Goal: Entertainment & Leisure: Consume media (video, audio)

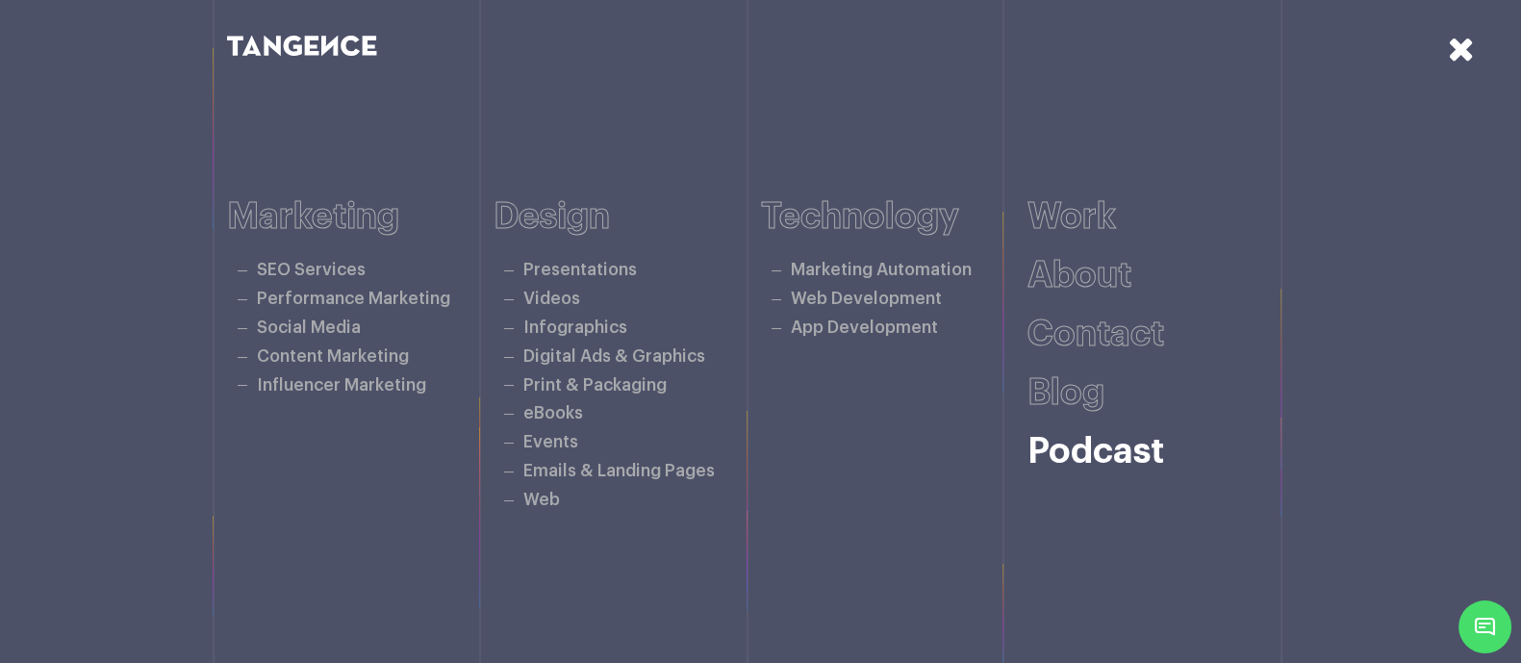
click at [1122, 447] on link "Podcast" at bounding box center [1095, 452] width 137 height 36
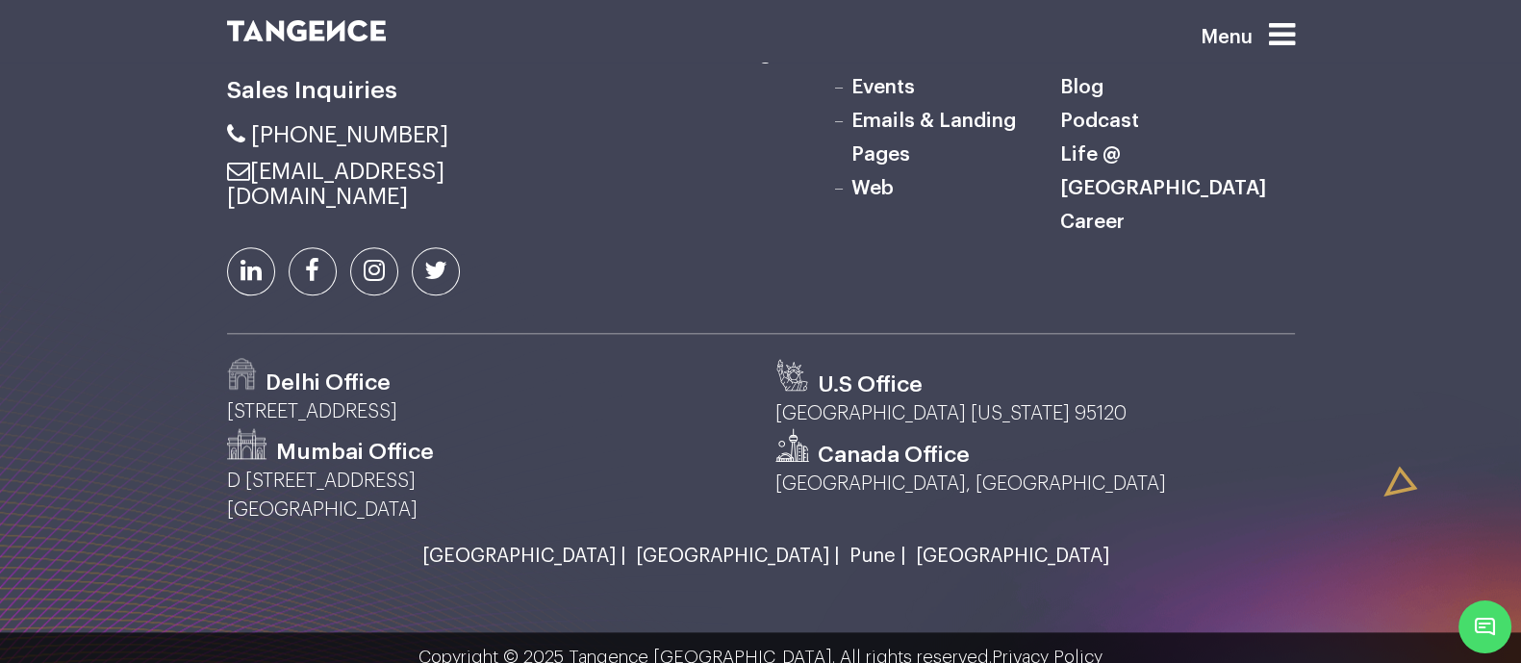
scroll to position [2710, 0]
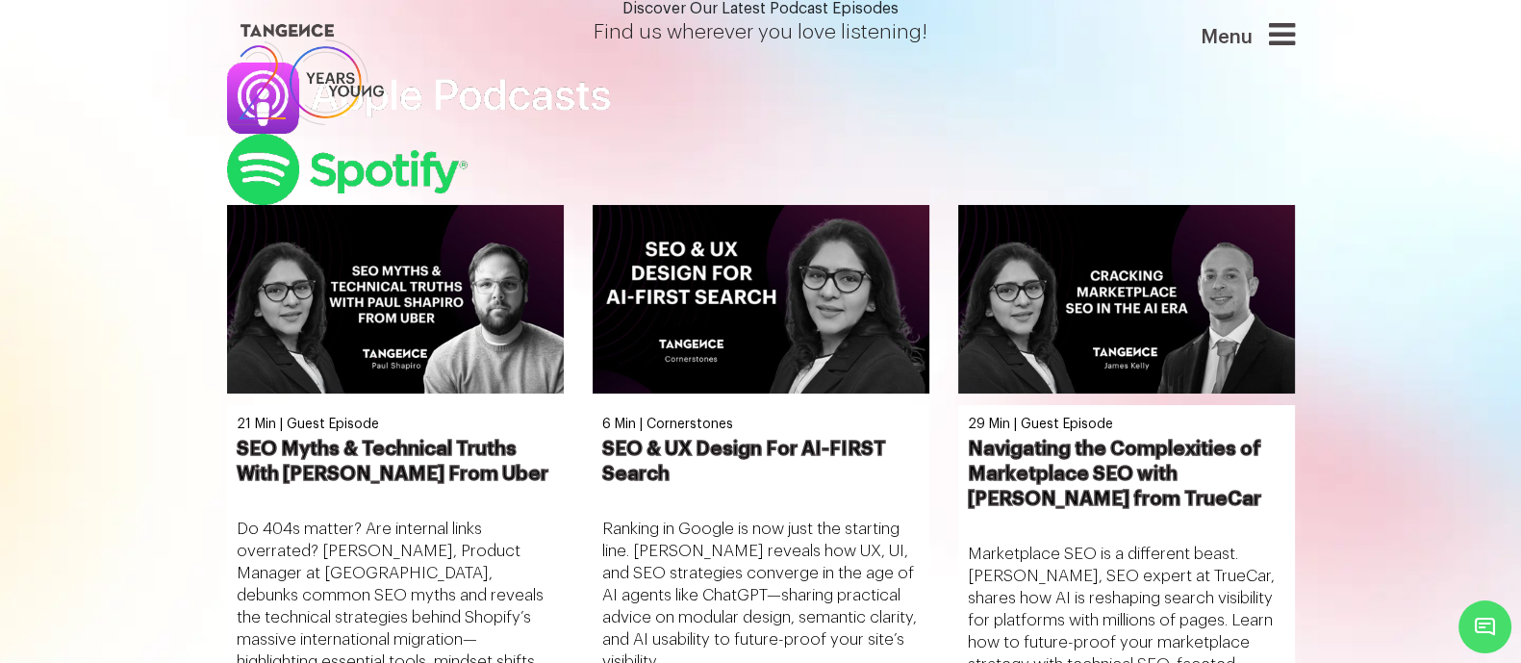
click at [388, 205] on section "Discover Our Latest Podcast Episodes Find us wherever you love listening!" at bounding box center [760, 102] width 1521 height 205
